Goal: Find specific page/section: Find specific page/section

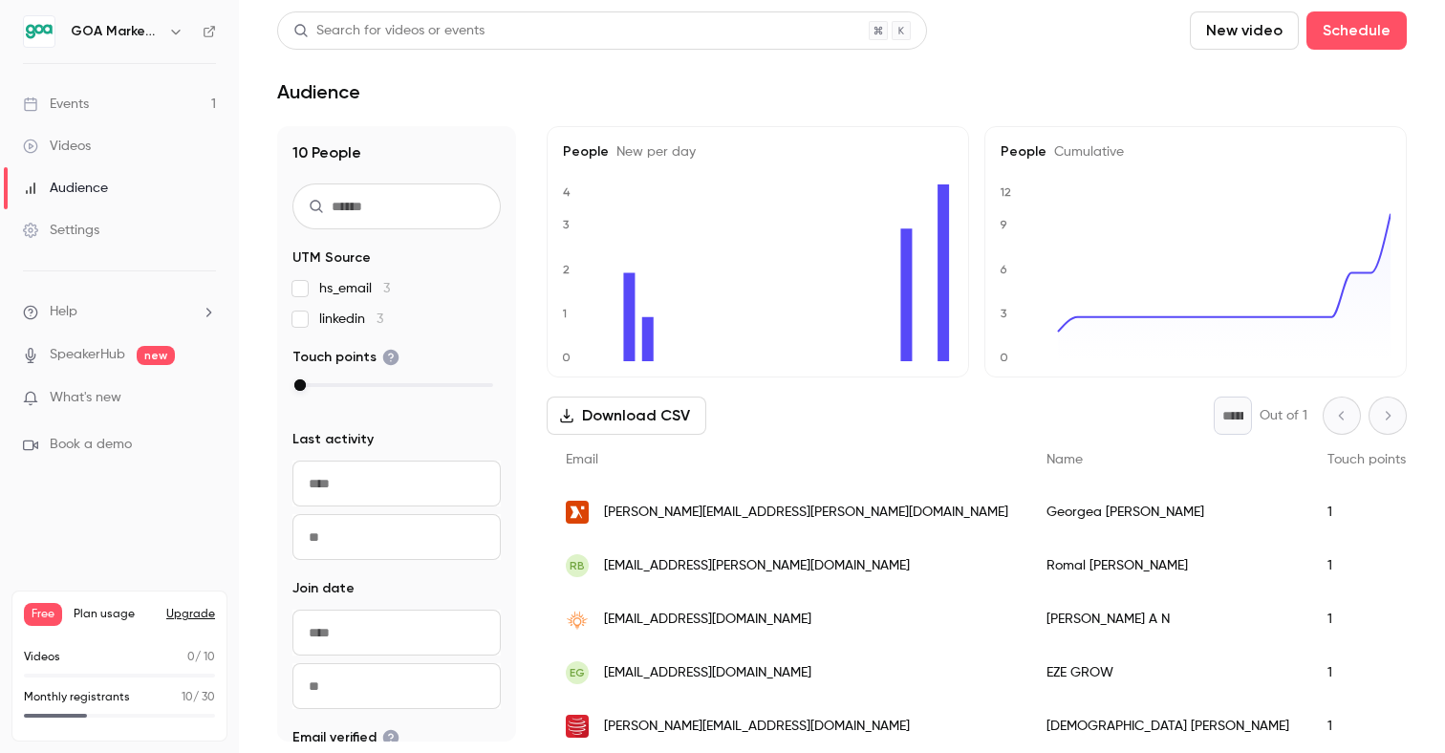
click at [63, 154] on div "Videos" at bounding box center [57, 146] width 68 height 19
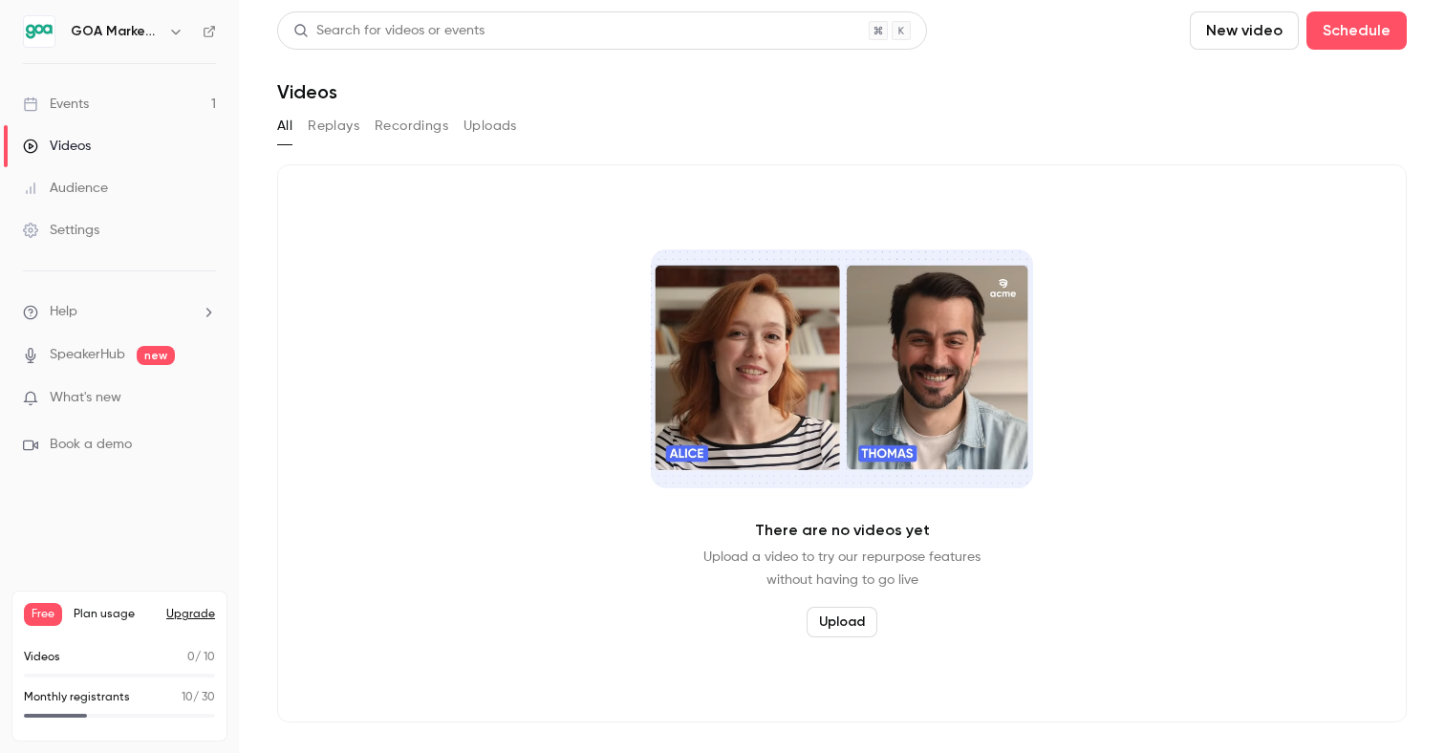
click at [120, 88] on link "Events 1" at bounding box center [119, 104] width 239 height 42
